Goal: Check status

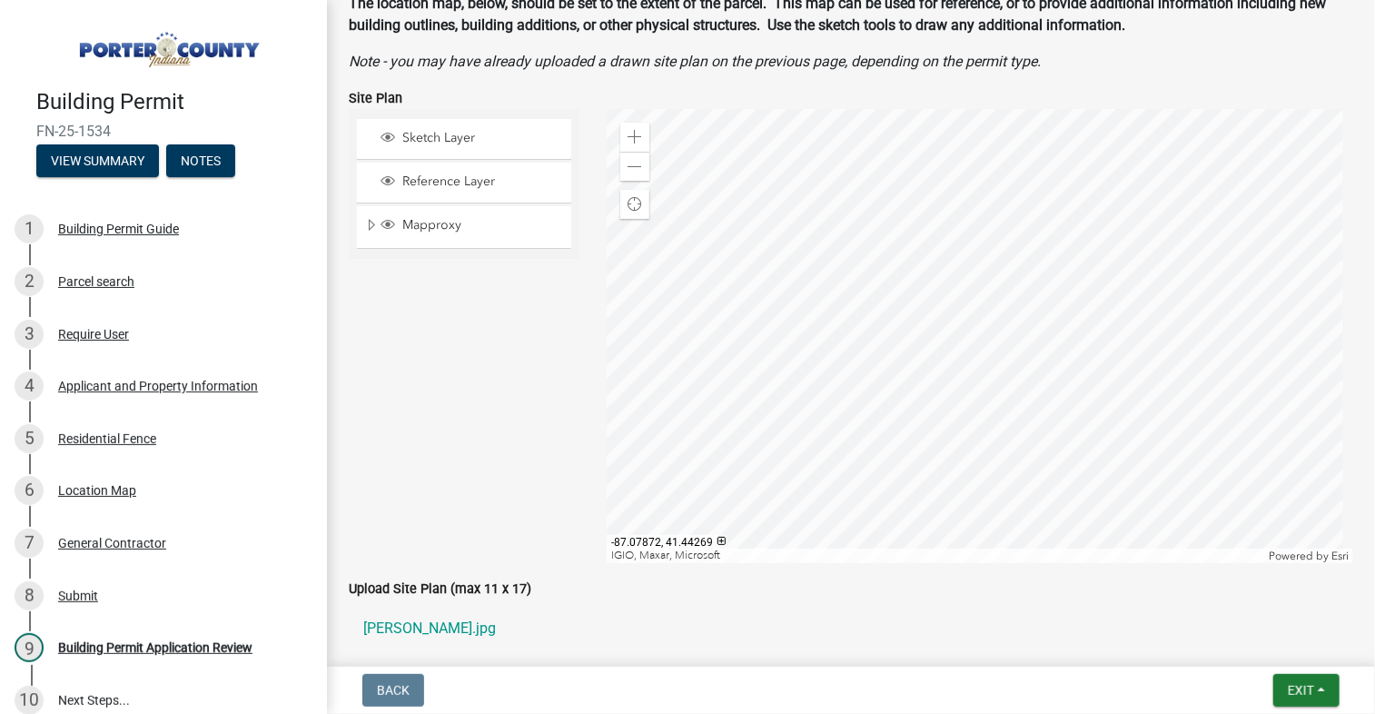
scroll to position [205, 0]
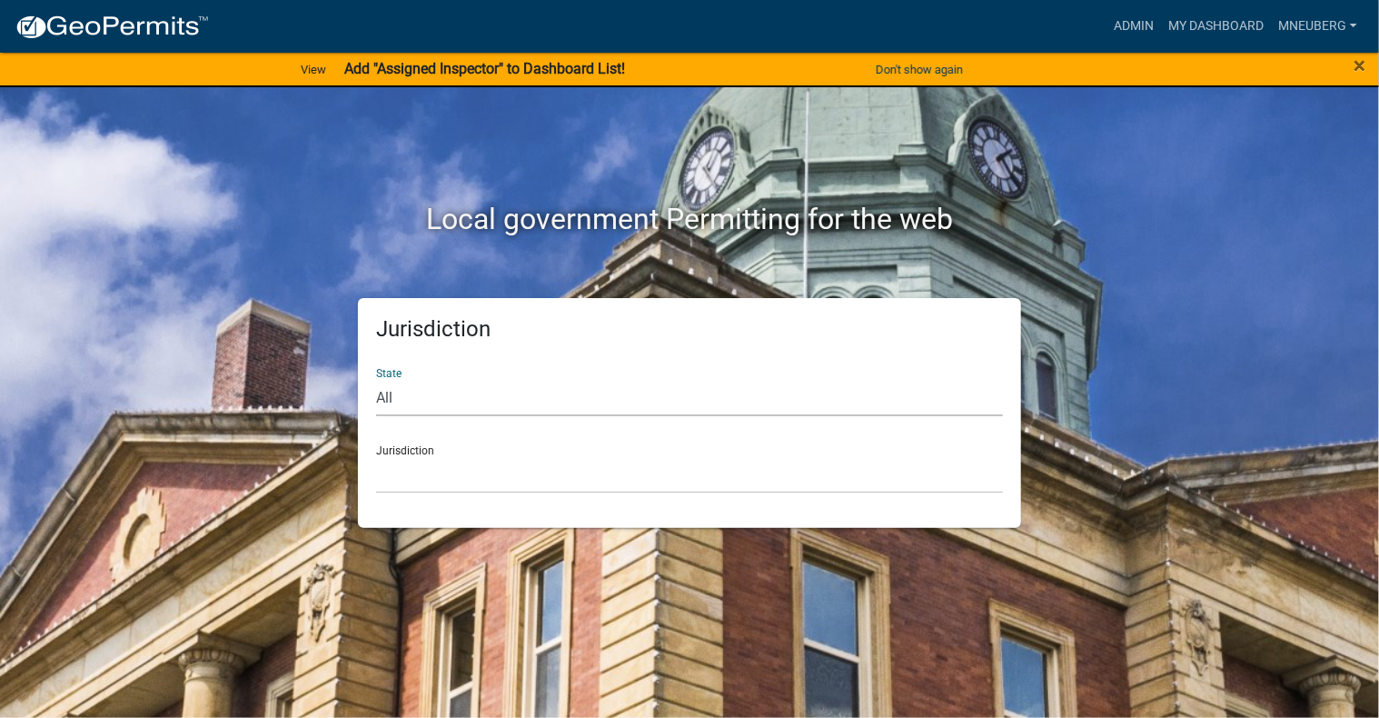
click at [390, 402] on select "All [US_STATE] [US_STATE] [US_STATE] [US_STATE] [US_STATE] [US_STATE] [US_STATE…" at bounding box center [689, 397] width 627 height 37
select select "[US_STATE]"
click at [376, 379] on select "All [US_STATE] [US_STATE] [US_STATE] [US_STATE] [US_STATE] [US_STATE] [US_STATE…" at bounding box center [689, 397] width 627 height 37
click at [440, 451] on div "Jurisdiction City of [GEOGRAPHIC_DATA], [US_STATE] City of [GEOGRAPHIC_DATA], […" at bounding box center [689, 462] width 627 height 63
click at [416, 459] on select "City of [GEOGRAPHIC_DATA], [US_STATE] City of [GEOGRAPHIC_DATA], [US_STATE] Cit…" at bounding box center [689, 474] width 627 height 37
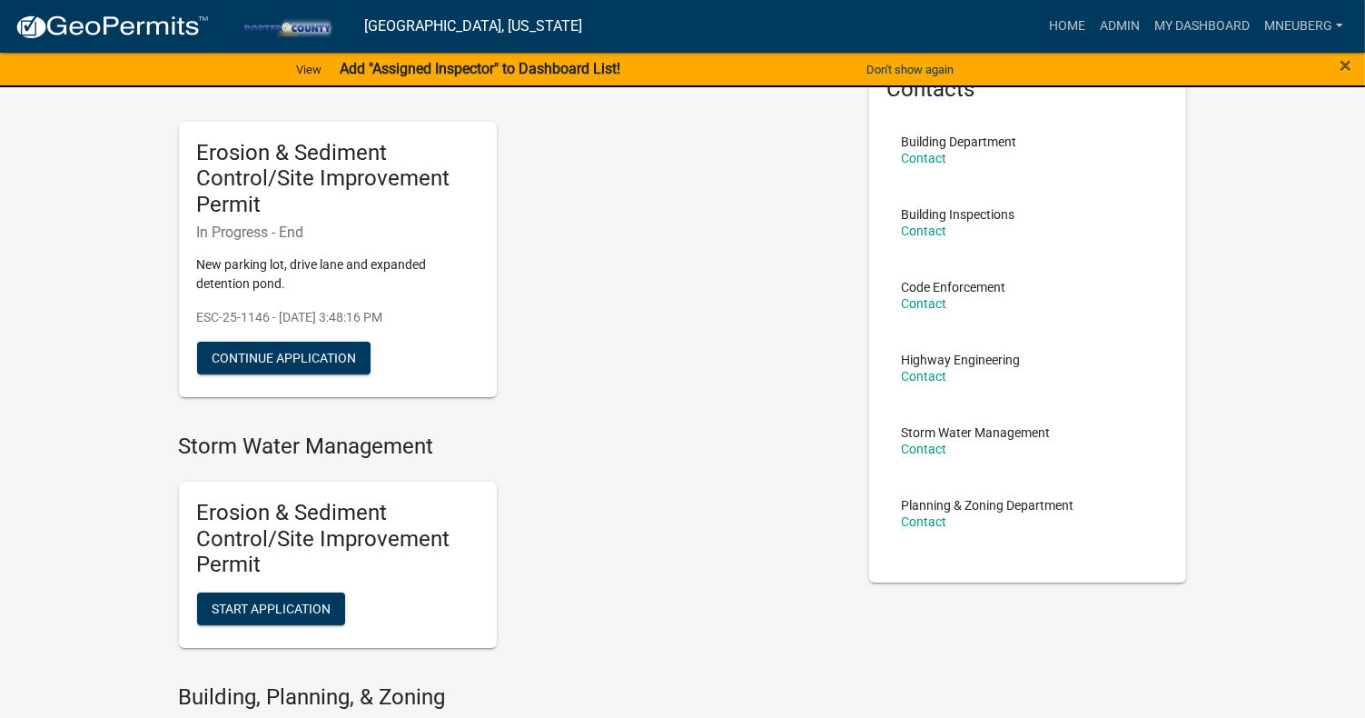
scroll to position [182, 0]
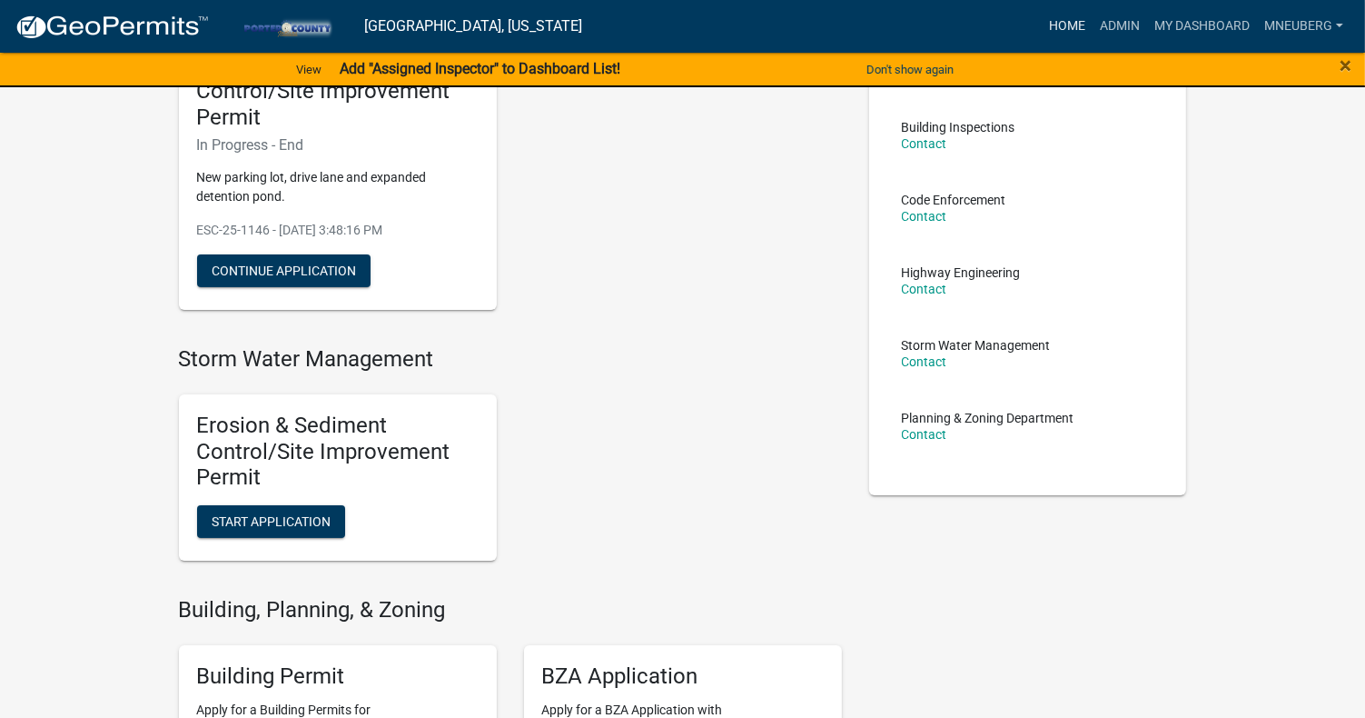
click at [1057, 24] on link "Home" at bounding box center [1067, 26] width 51 height 35
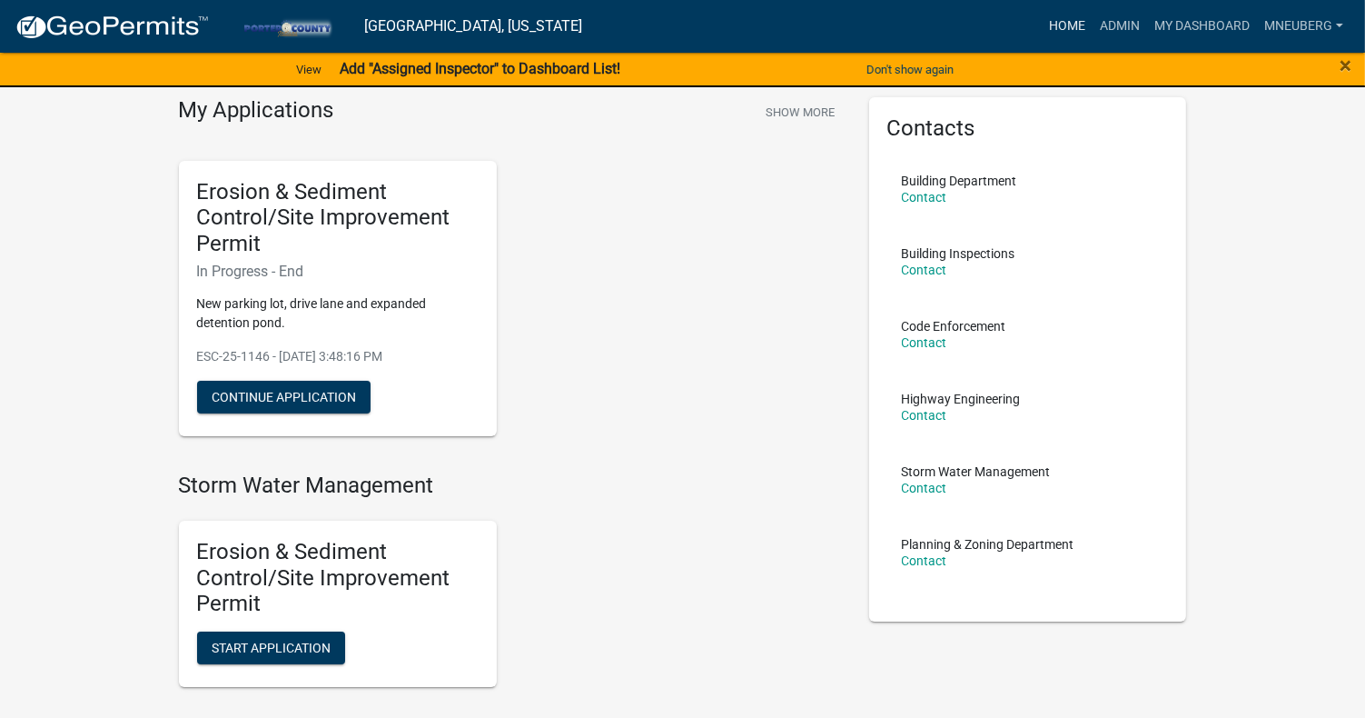
scroll to position [0, 0]
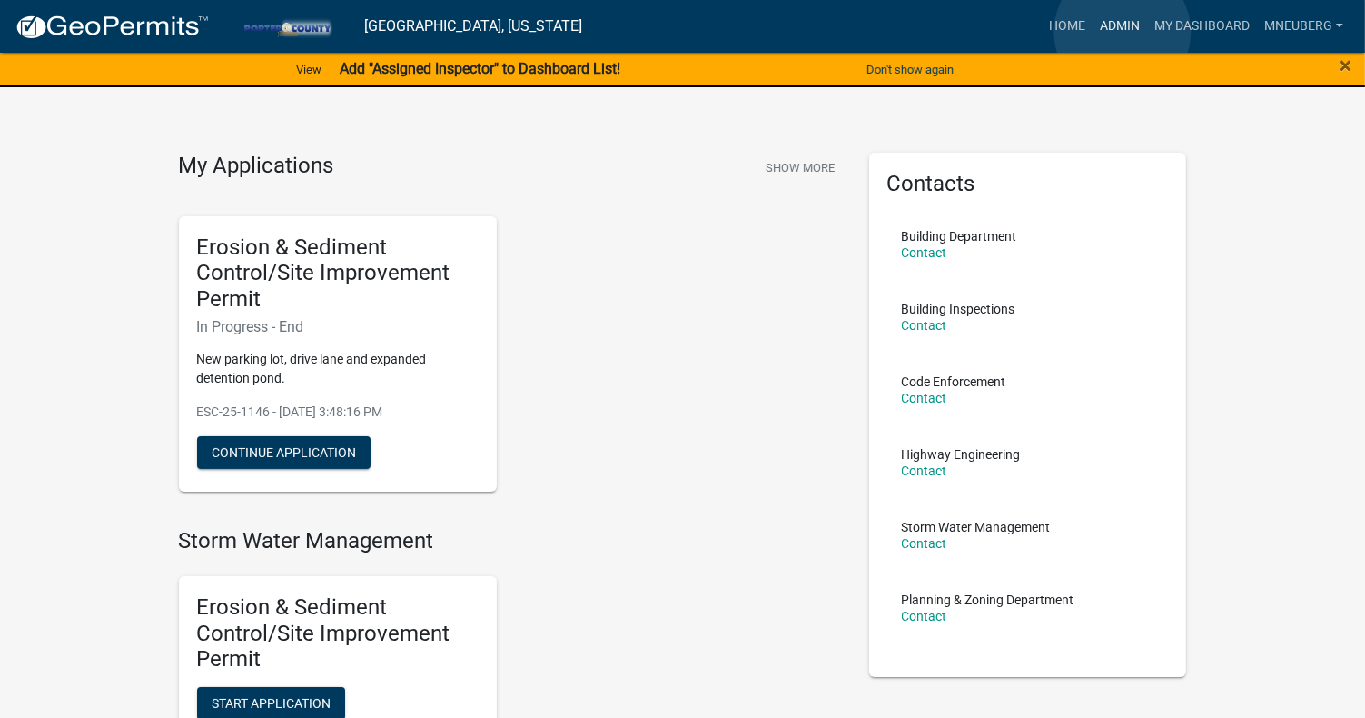
click at [1123, 32] on link "Admin" at bounding box center [1120, 26] width 55 height 35
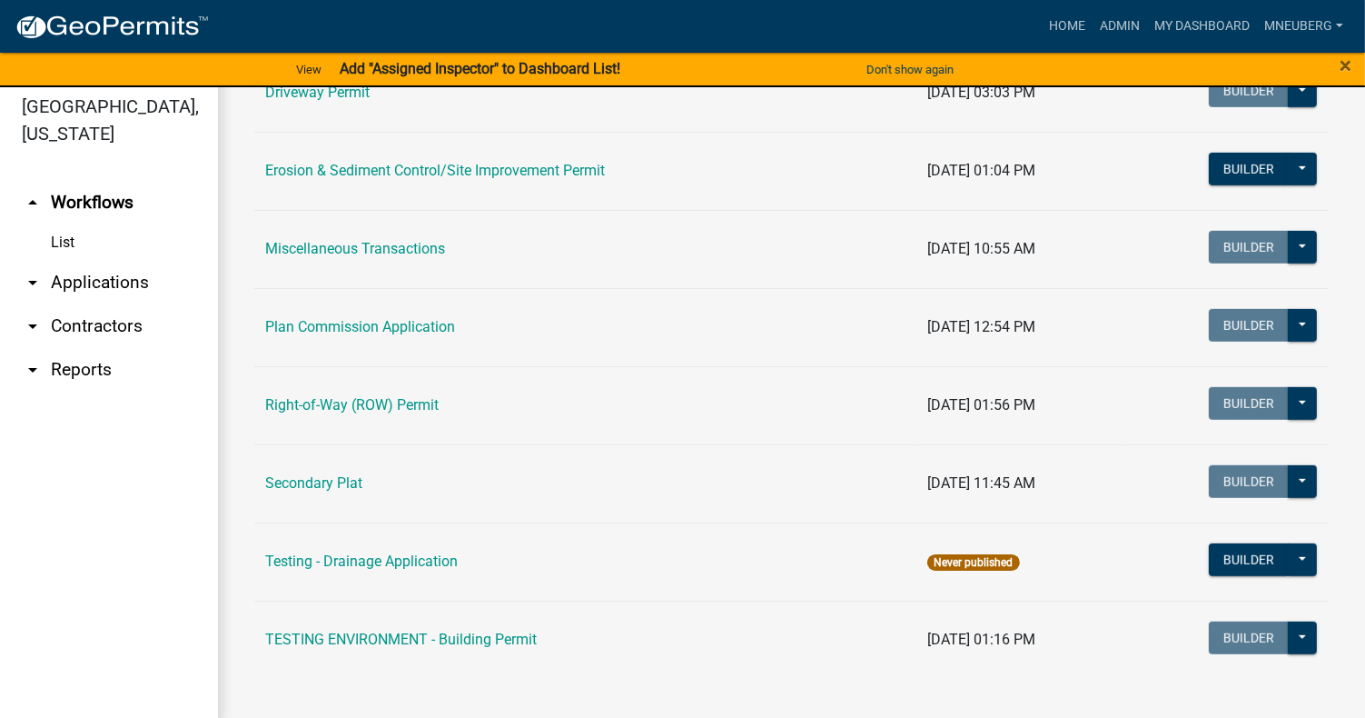
scroll to position [22, 0]
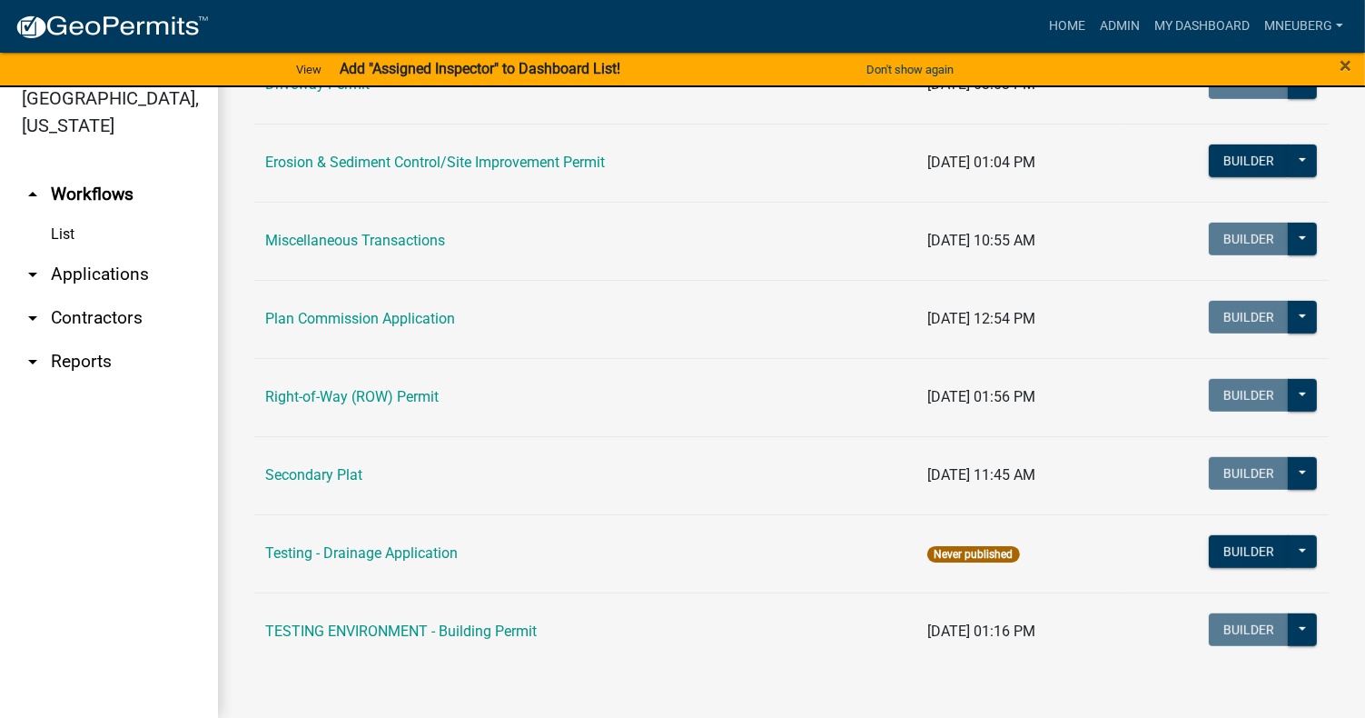
click at [98, 253] on link "arrow_drop_down Applications" at bounding box center [109, 275] width 218 height 44
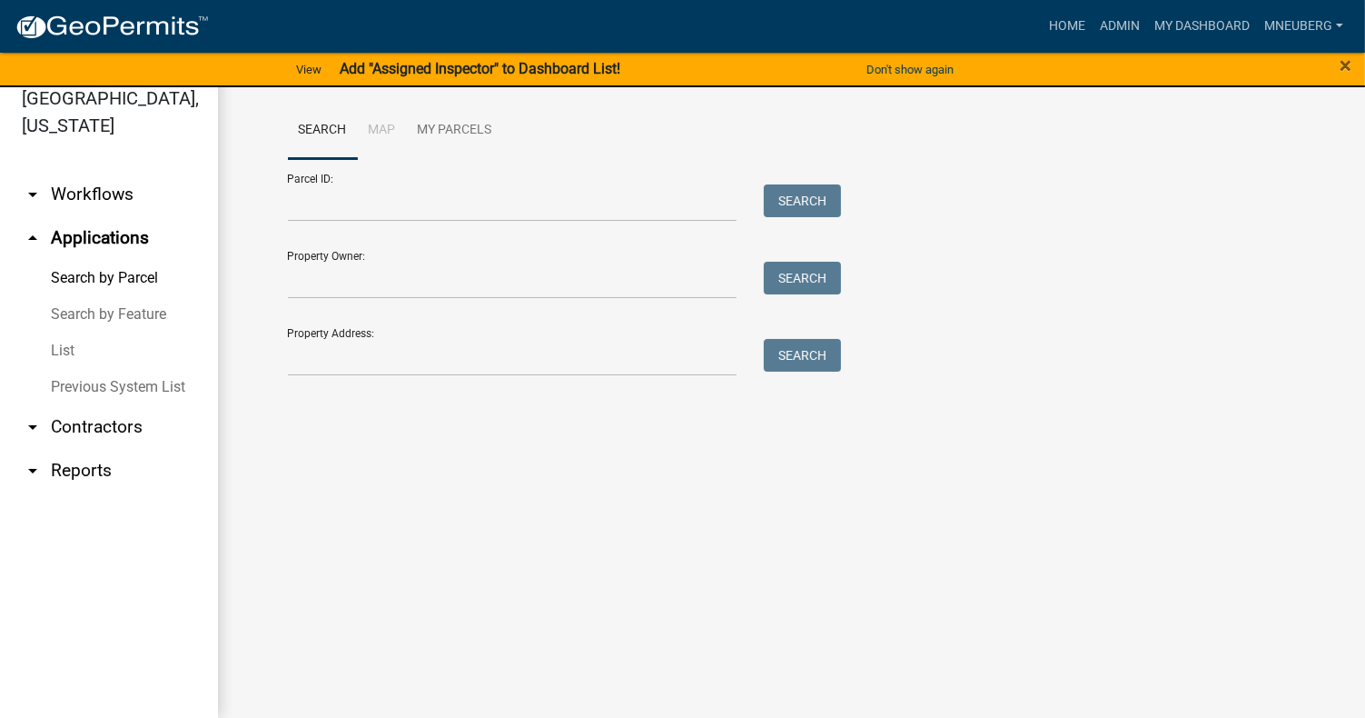
click at [61, 332] on link "List" at bounding box center [109, 350] width 218 height 36
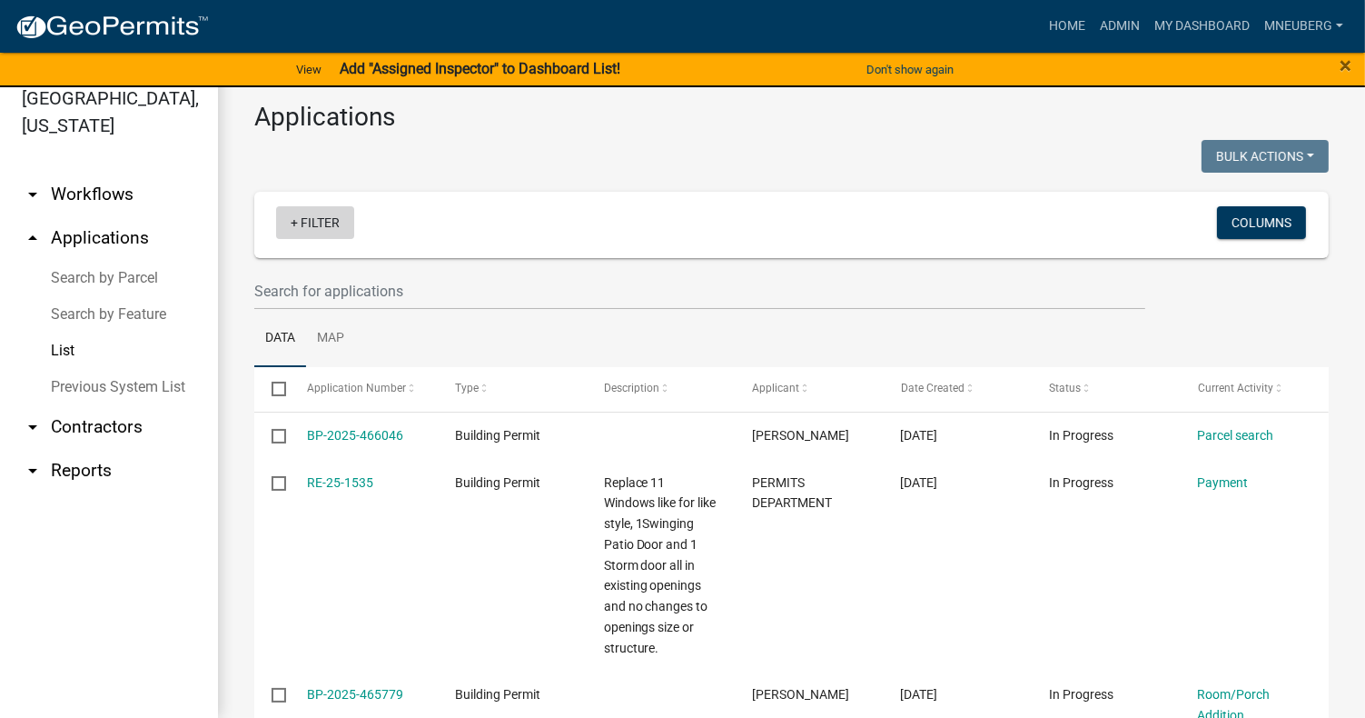
click at [332, 223] on link "+ Filter" at bounding box center [315, 222] width 78 height 33
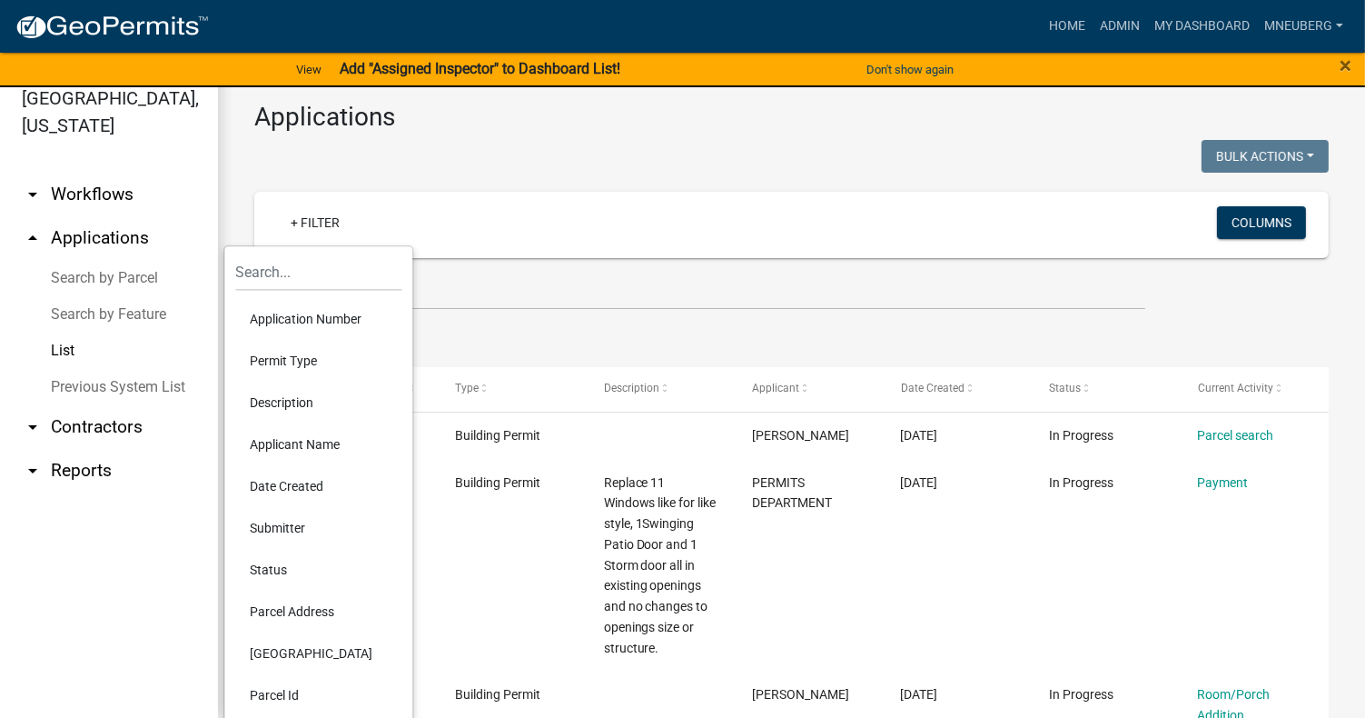
click at [343, 320] on li "Application Number" at bounding box center [318, 319] width 166 height 42
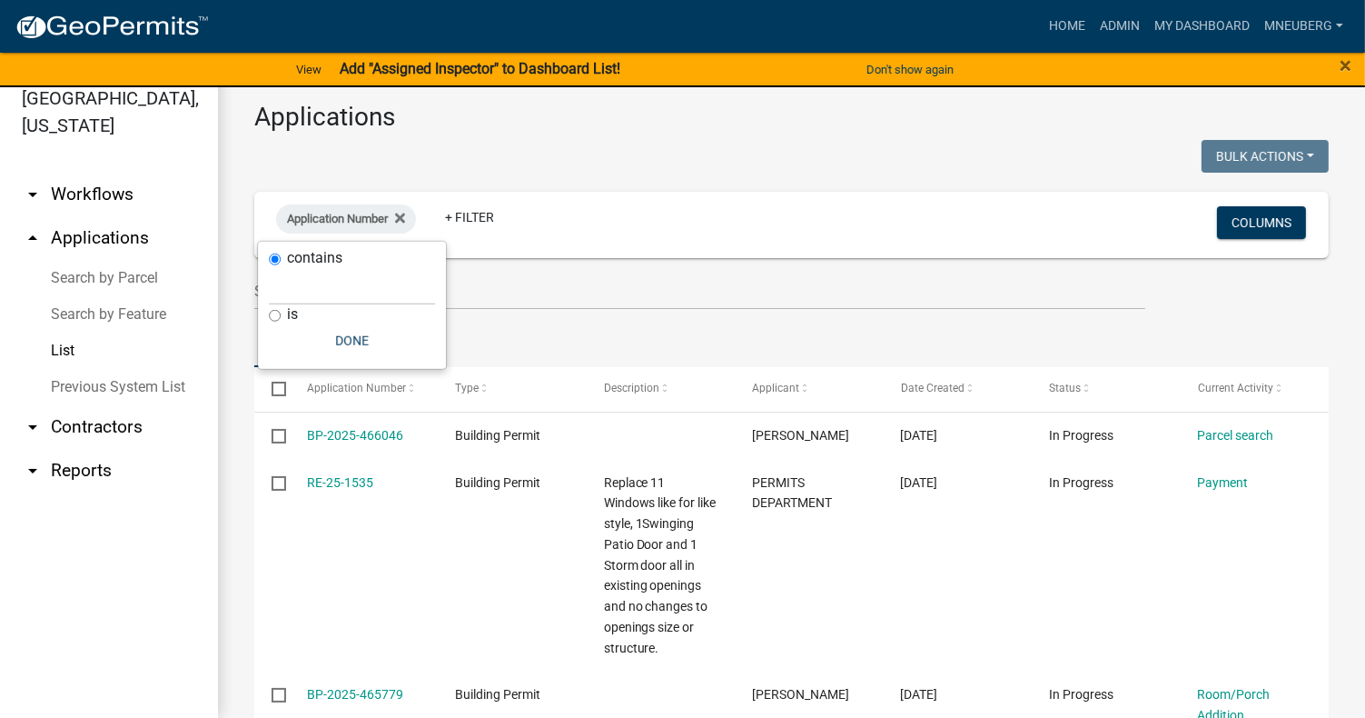
click at [273, 322] on div "is" at bounding box center [352, 314] width 166 height 19
click at [274, 313] on input "is" at bounding box center [275, 316] width 12 height 12
radio input "true"
click at [276, 314] on input "text" at bounding box center [352, 305] width 166 height 37
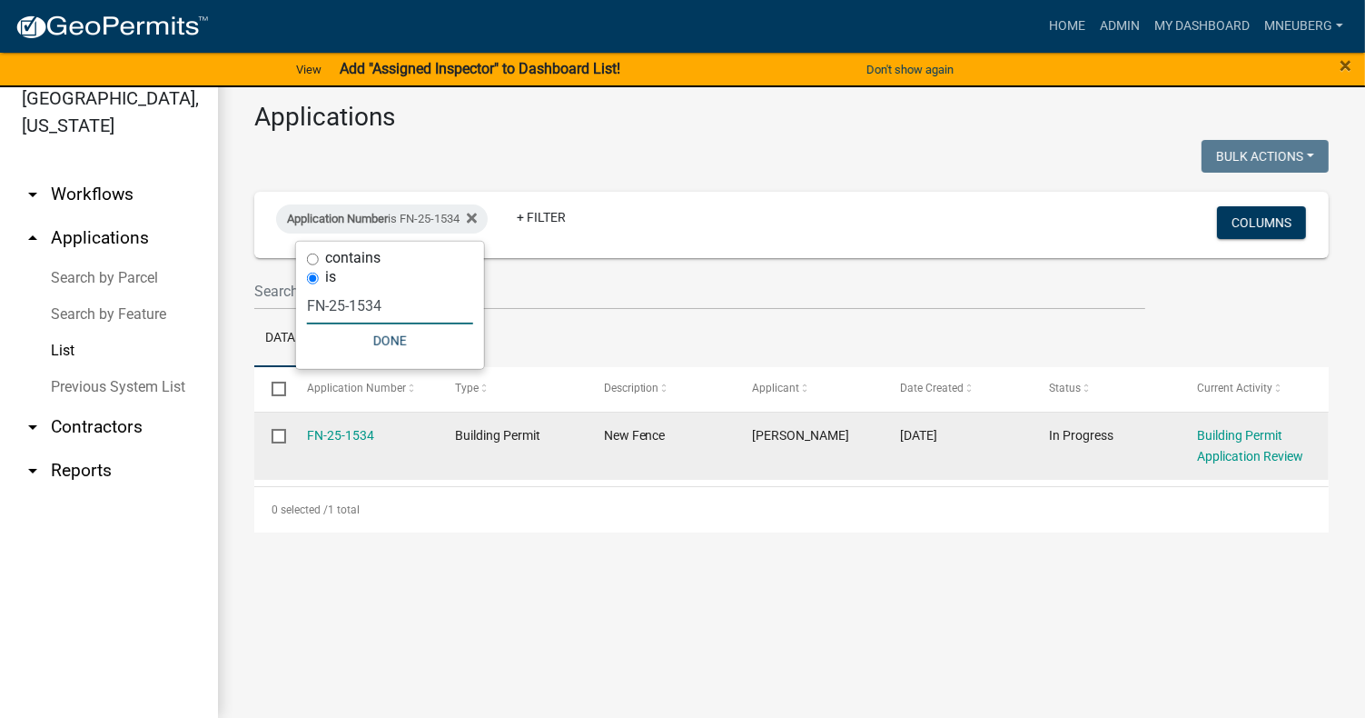
type input "FN-25-1534"
click at [283, 436] on input "checkbox" at bounding box center [278, 435] width 12 height 12
checkbox input "true"
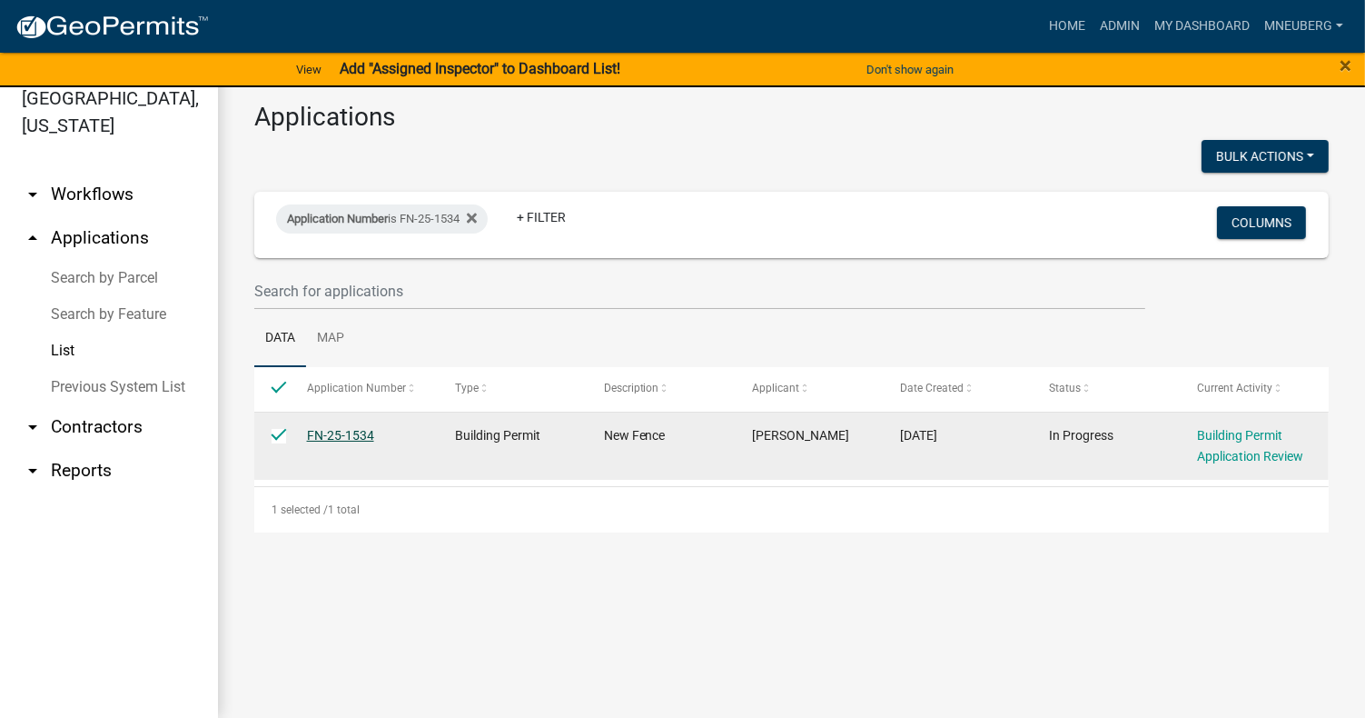
click at [344, 441] on link "FN-25-1534" at bounding box center [340, 435] width 67 height 15
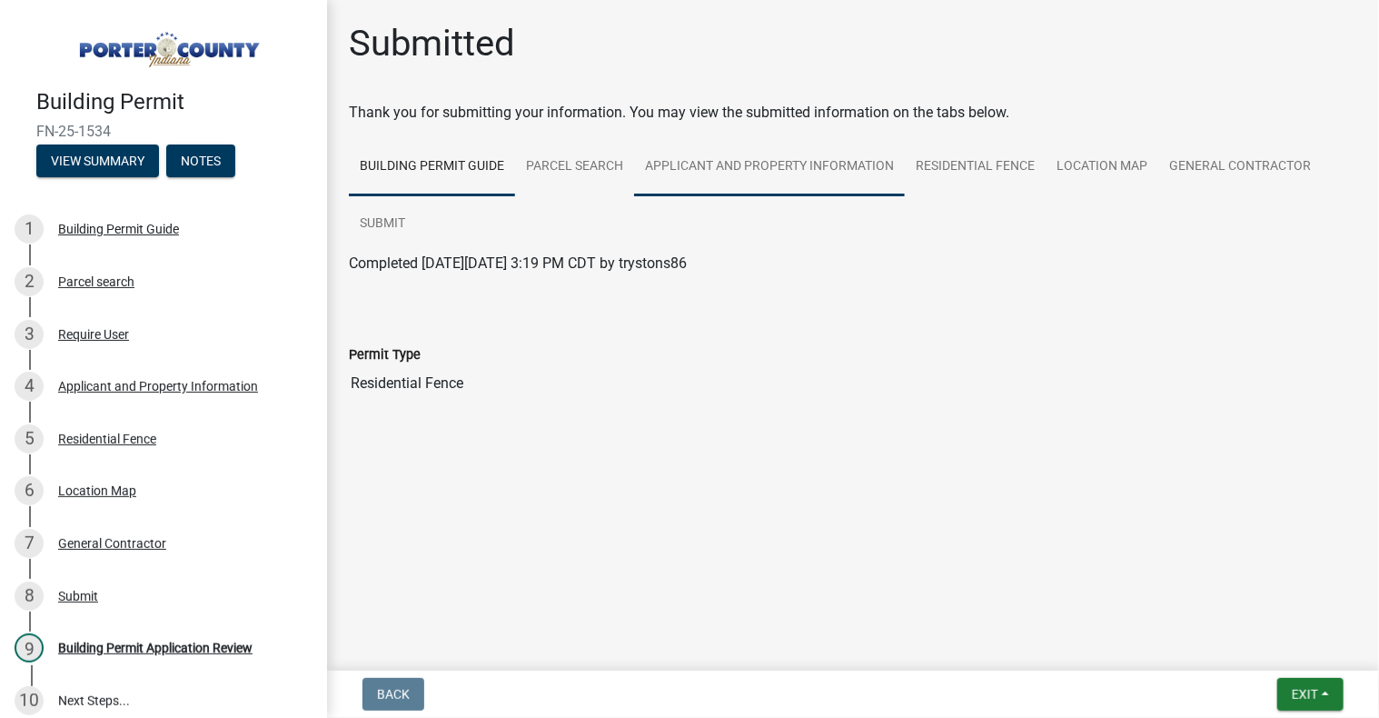
click at [754, 172] on link "Applicant and Property Information" at bounding box center [769, 167] width 271 height 58
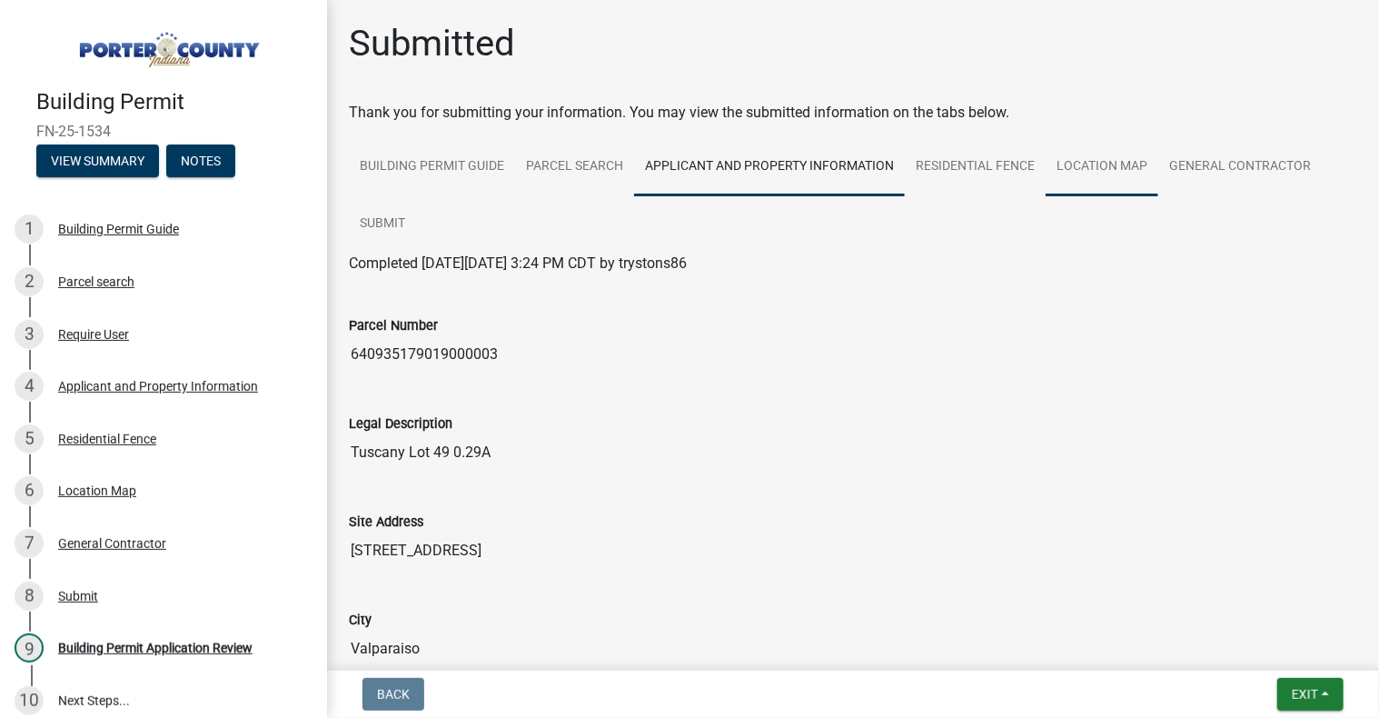
click at [1073, 163] on link "Location Map" at bounding box center [1102, 167] width 113 height 58
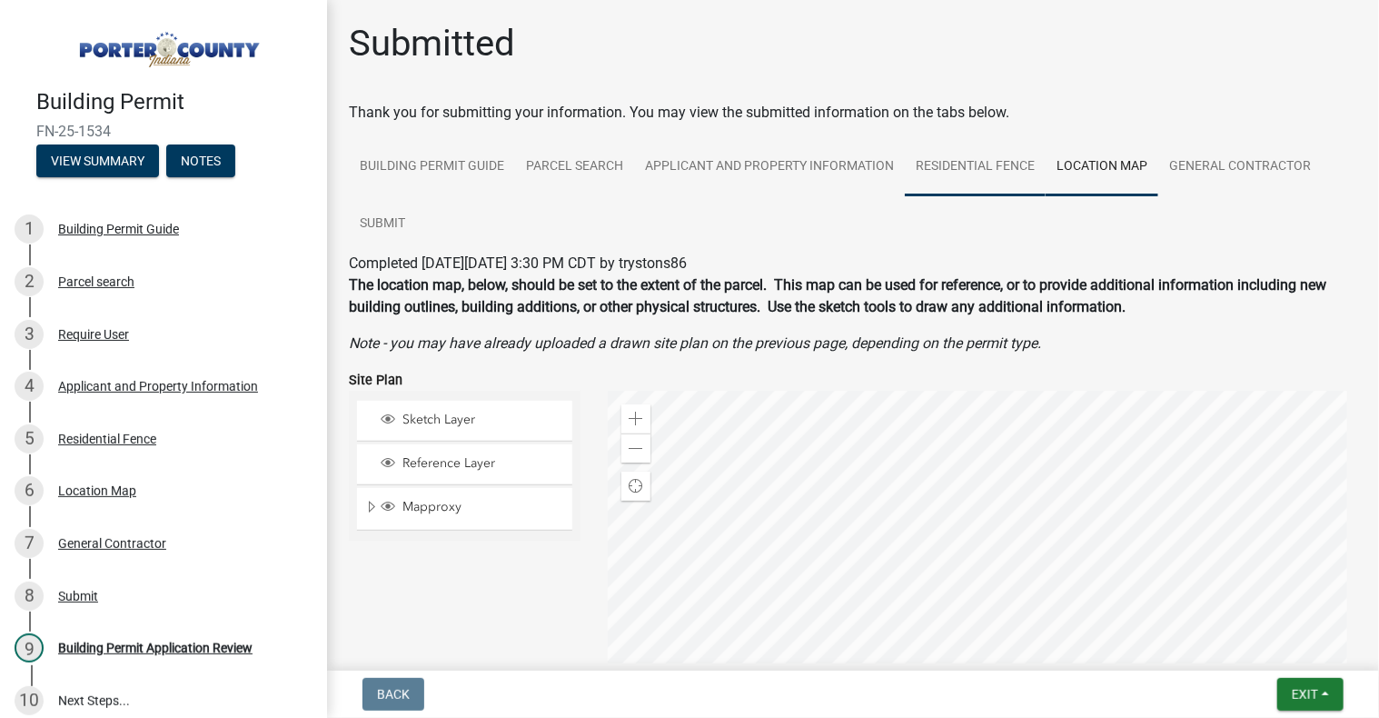
click at [966, 168] on link "Residential Fence" at bounding box center [975, 167] width 141 height 58
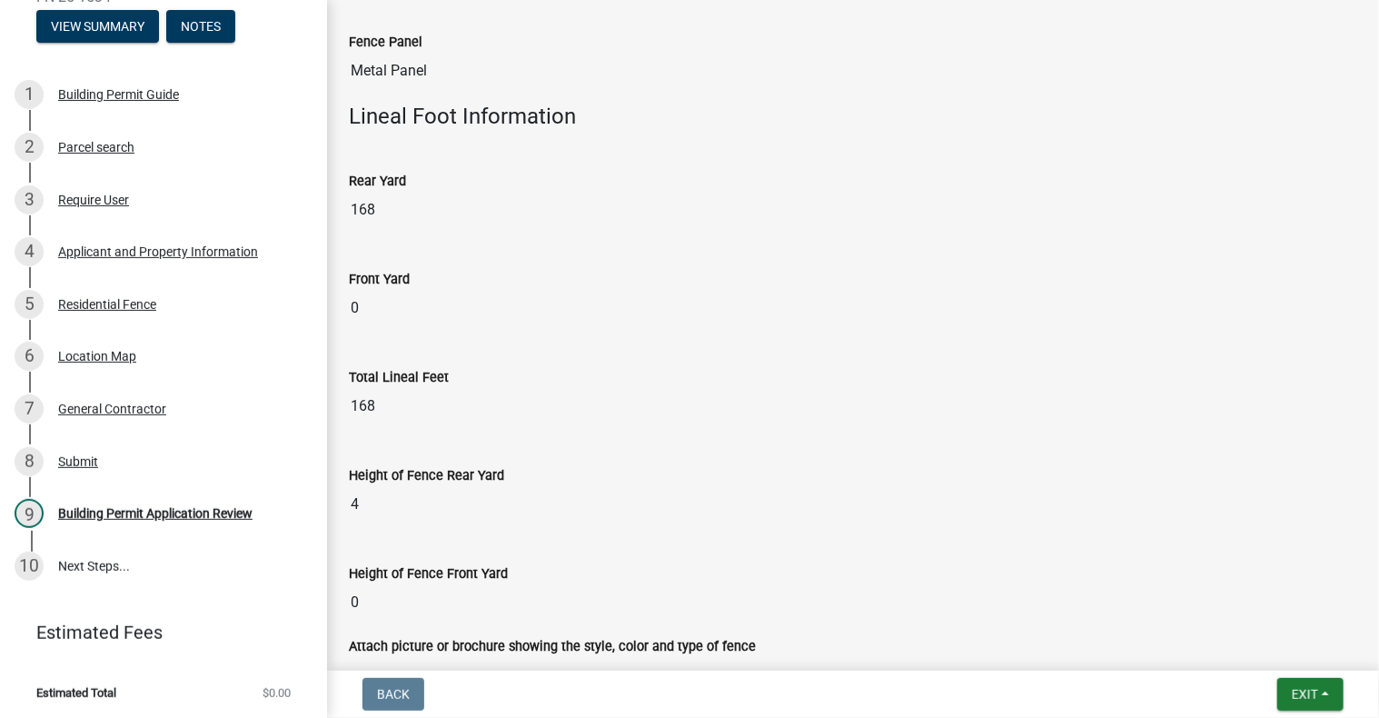
scroll to position [719, 0]
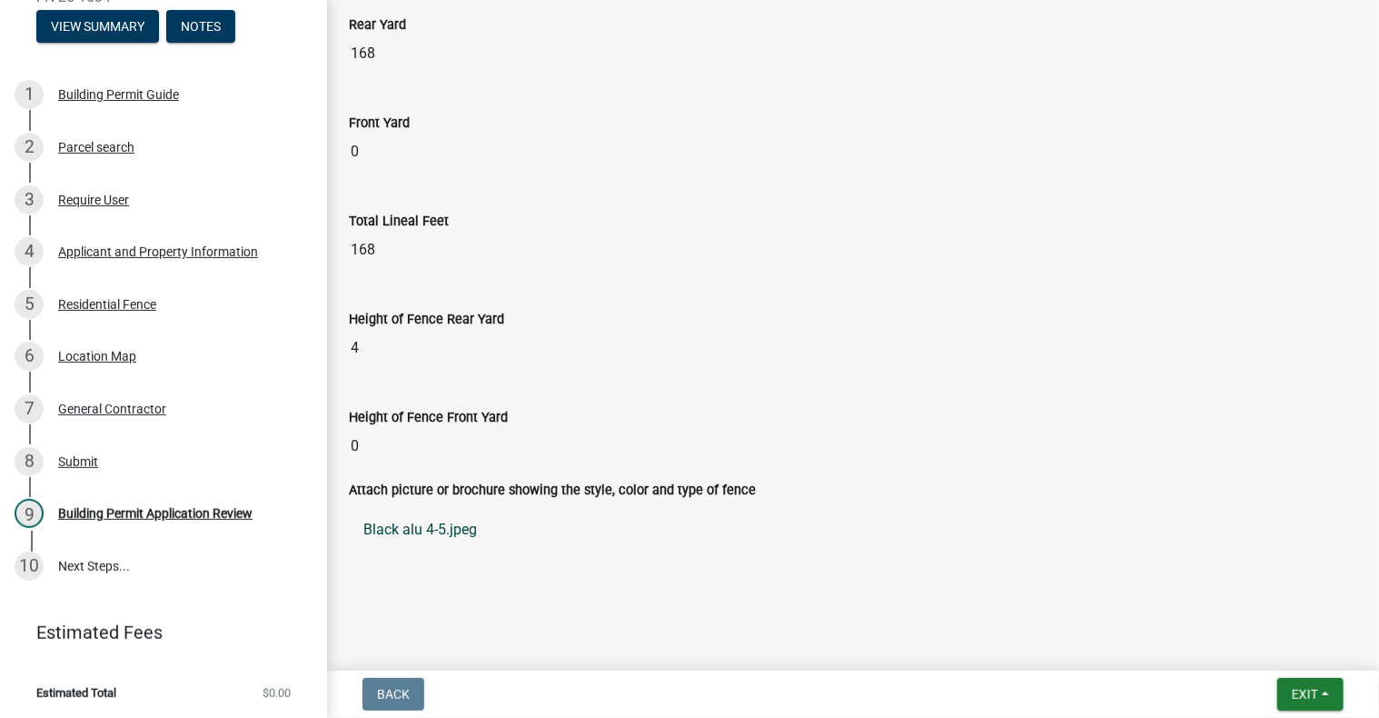
click at [393, 529] on link "Black alu 4-5.jpeg" at bounding box center [853, 530] width 1008 height 44
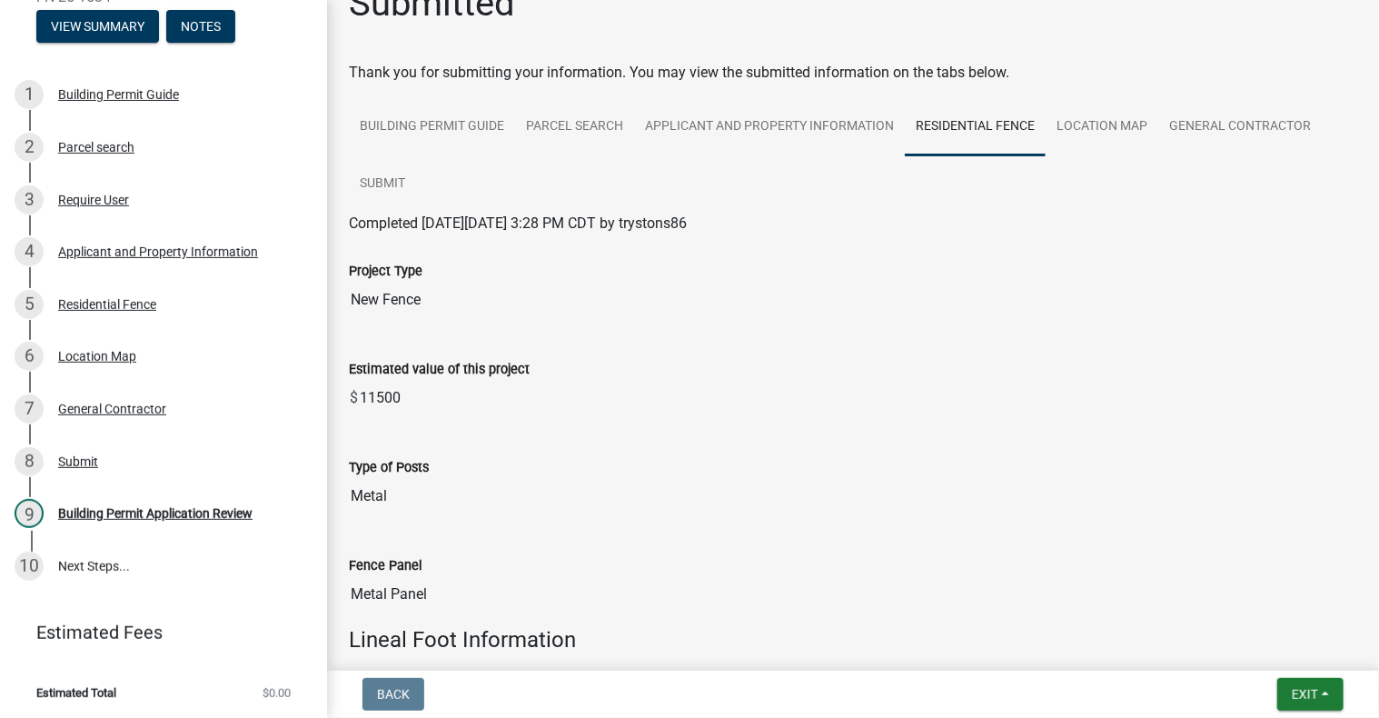
scroll to position [0, 0]
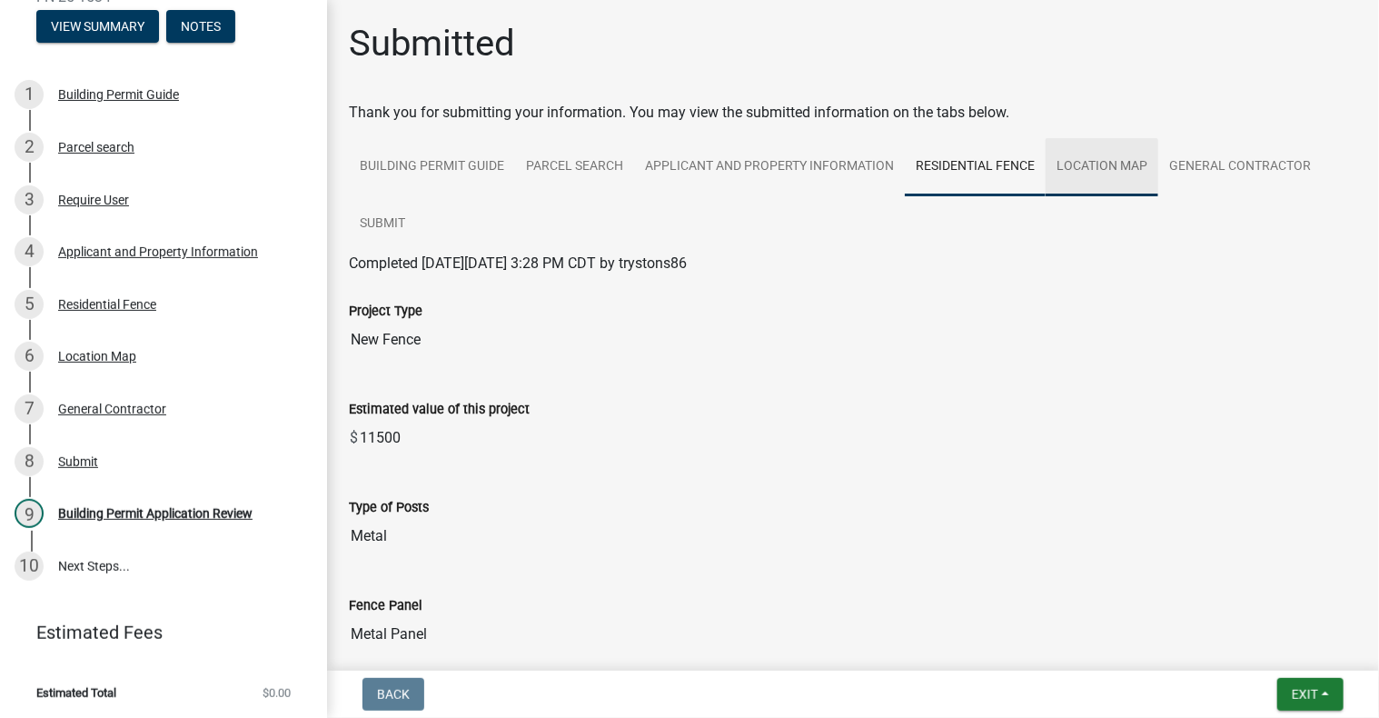
click at [1120, 160] on link "Location Map" at bounding box center [1102, 167] width 113 height 58
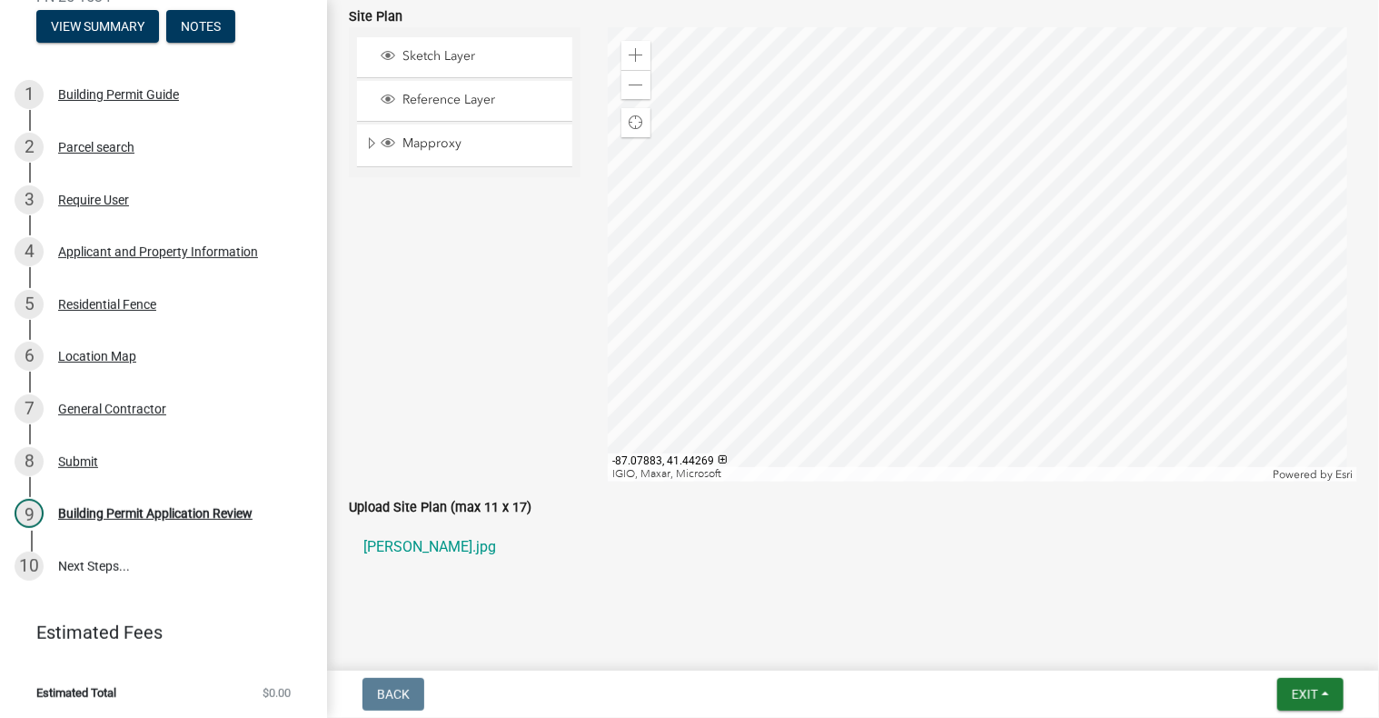
scroll to position [384, 0]
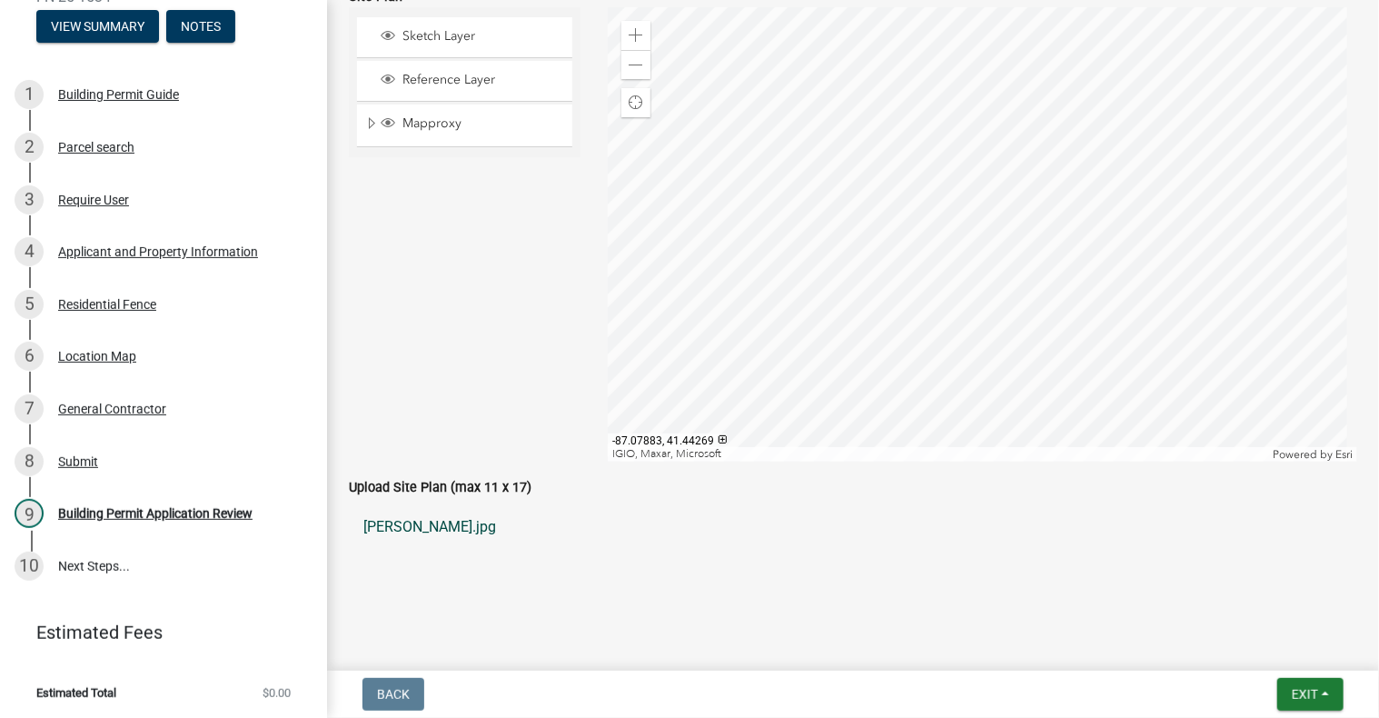
click at [405, 528] on link "[PERSON_NAME].jpg" at bounding box center [853, 527] width 1008 height 44
